Goal: Register for event/course: Sign up to attend an event or enroll in a course

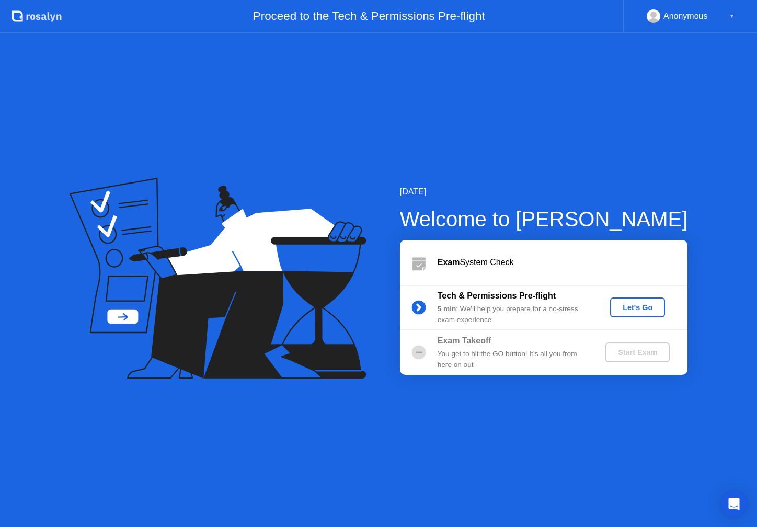
click at [644, 307] on div "Let's Go" at bounding box center [637, 307] width 47 height 8
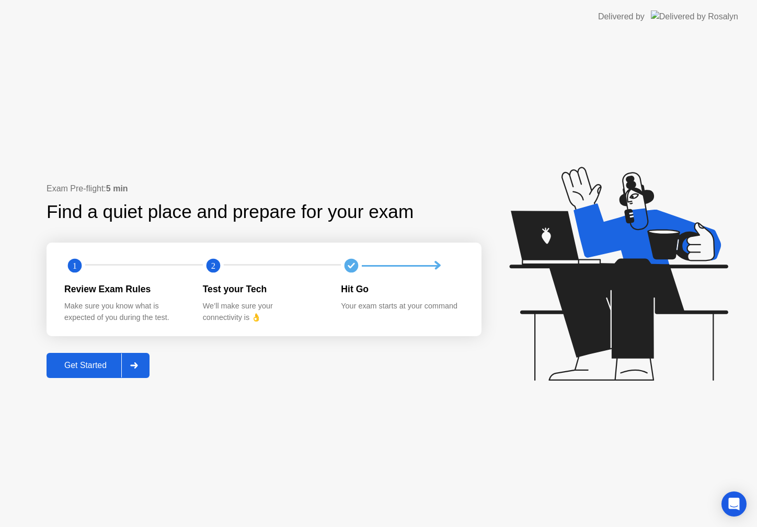
click at [98, 363] on div "Get Started" at bounding box center [86, 365] width 72 height 9
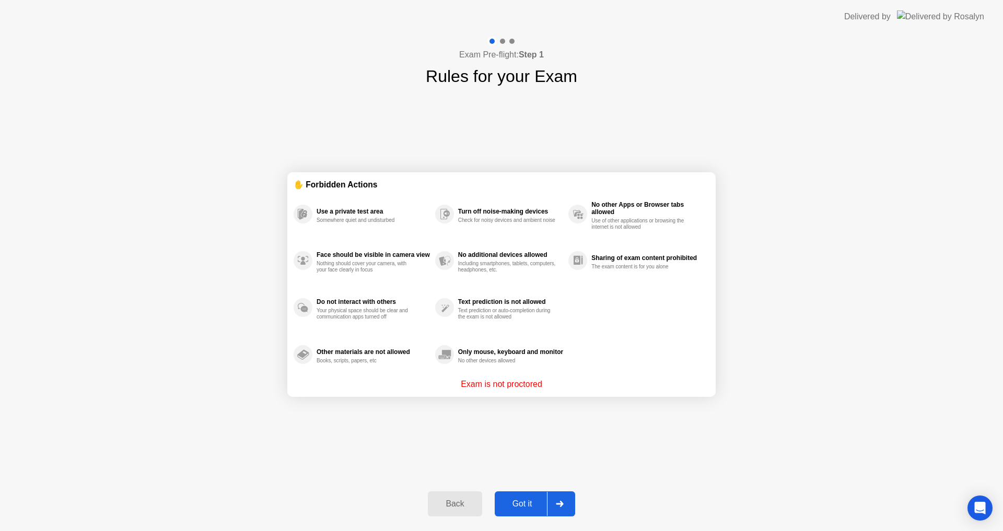
click at [531, 507] on div "Got it" at bounding box center [522, 504] width 49 height 9
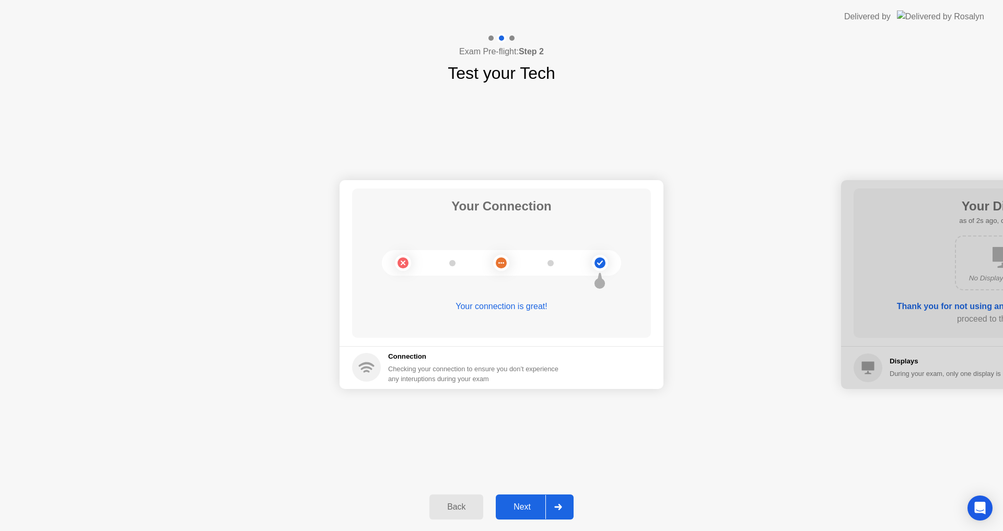
click at [521, 511] on div "Next" at bounding box center [522, 507] width 47 height 9
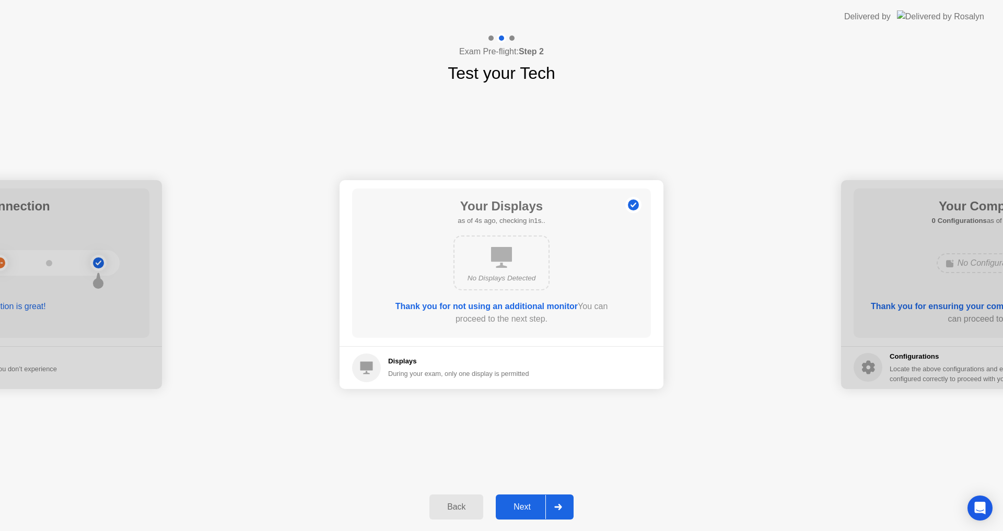
click at [528, 505] on div "Next" at bounding box center [522, 507] width 47 height 9
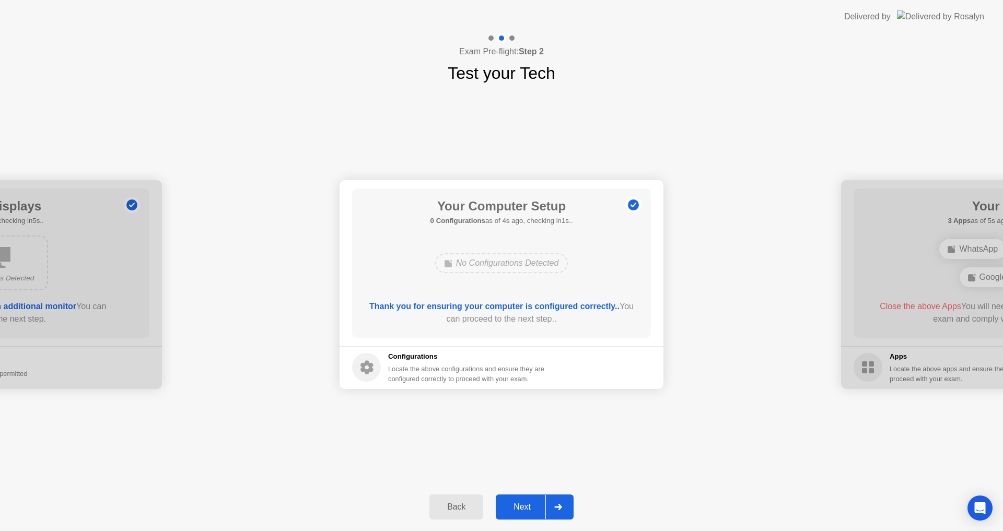
click at [522, 505] on div "Next" at bounding box center [522, 507] width 47 height 9
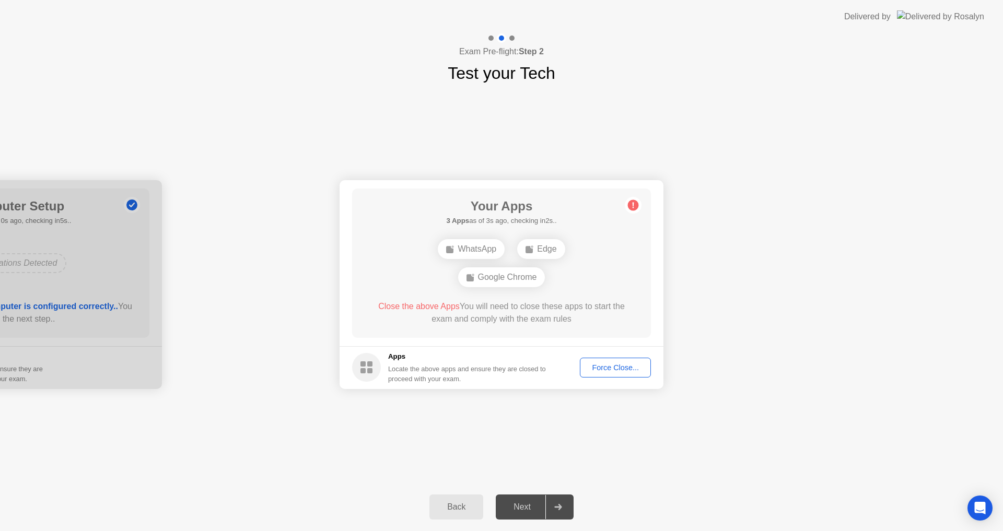
click at [477, 505] on div "Back" at bounding box center [457, 507] width 48 height 9
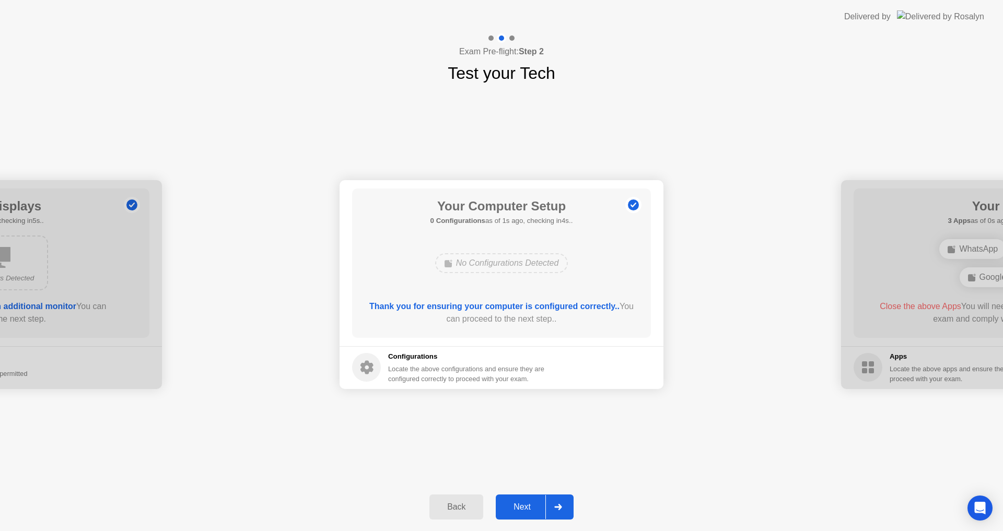
click at [370, 366] on icon at bounding box center [367, 368] width 13 height 14
click at [513, 506] on div "Next" at bounding box center [522, 507] width 47 height 9
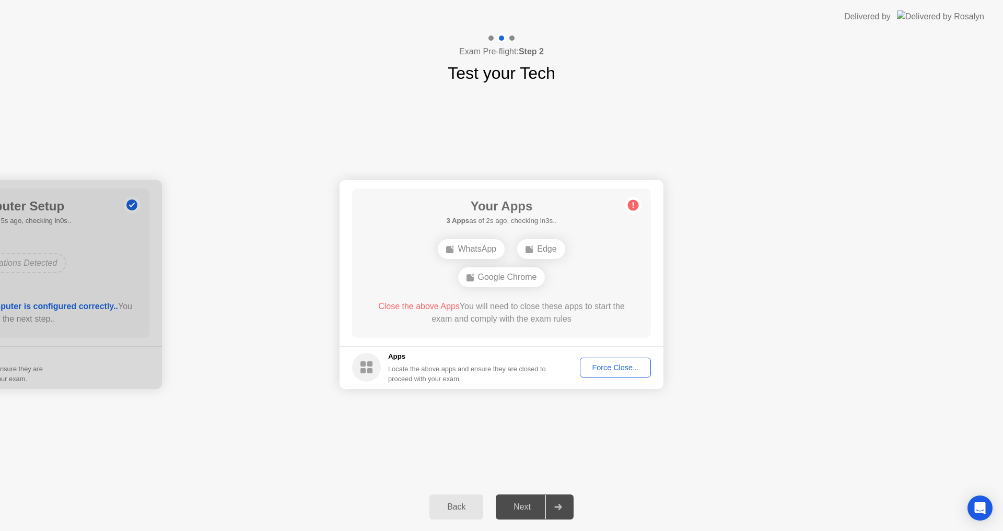
click at [587, 419] on div "Your Connection Your connection is great! Connection Checking your connection t…" at bounding box center [501, 285] width 1003 height 398
click at [601, 371] on div "Force Close..." at bounding box center [616, 368] width 64 height 8
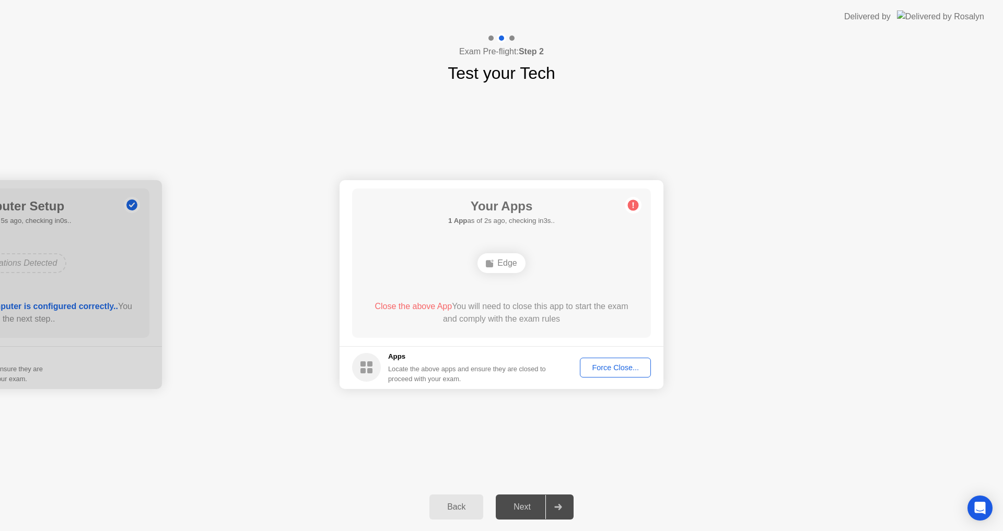
click at [500, 262] on div "Edge" at bounding box center [502, 263] width 48 height 20
click at [496, 266] on div "Edge" at bounding box center [502, 263] width 48 height 20
click at [602, 368] on div "Force Close..." at bounding box center [616, 368] width 64 height 8
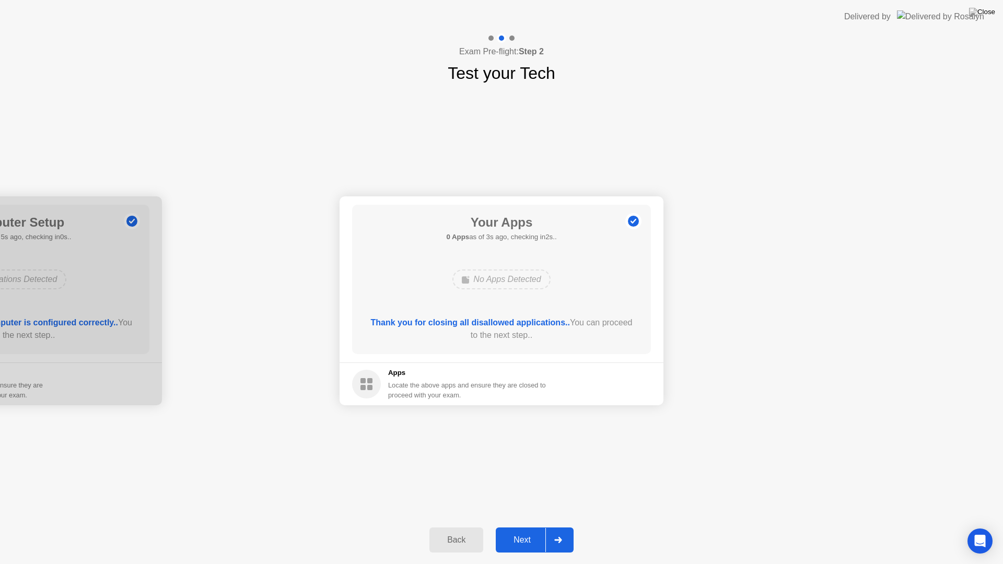
click at [522, 531] on div "Next" at bounding box center [522, 540] width 47 height 9
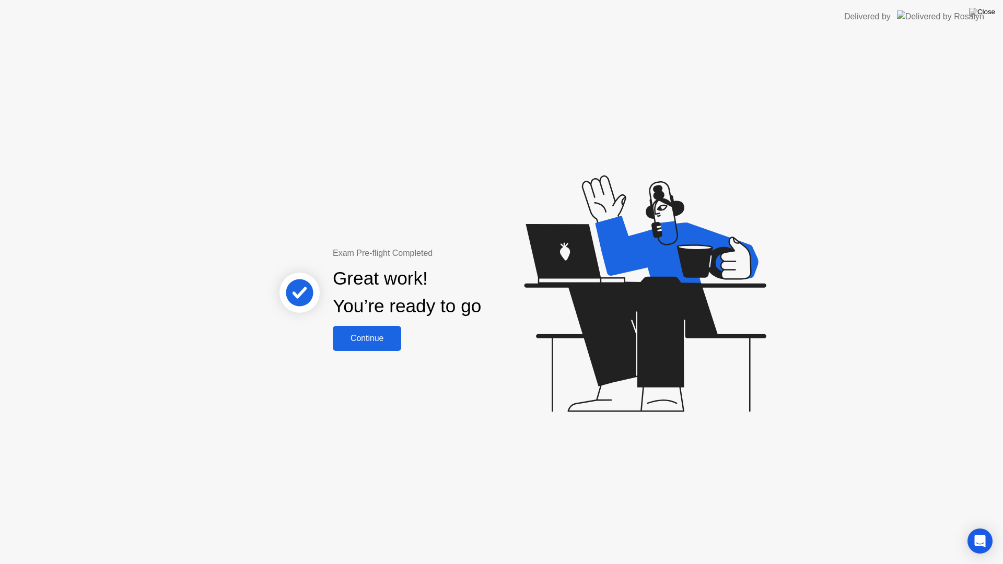
click at [390, 339] on div "Continue" at bounding box center [367, 338] width 62 height 9
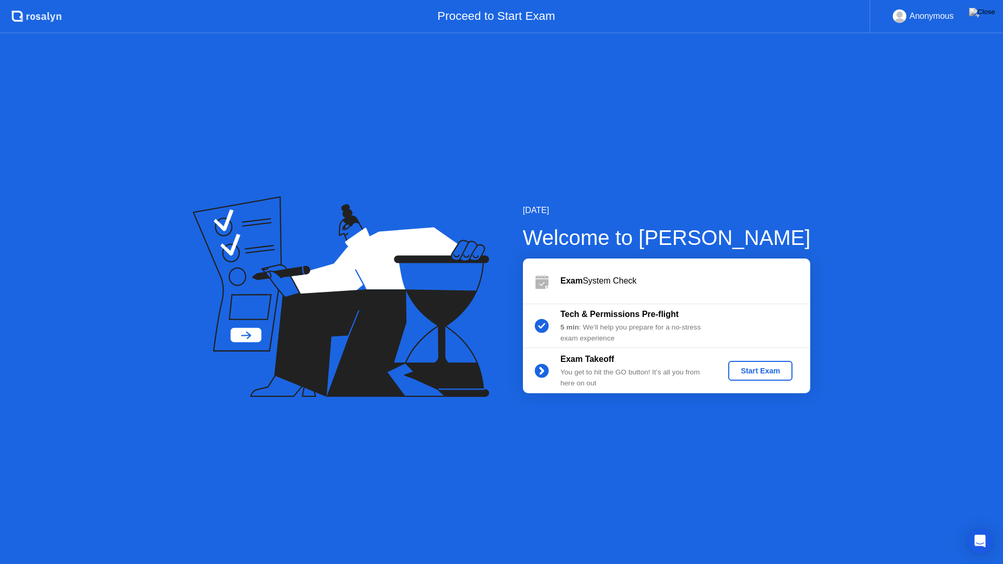
click at [747, 369] on div "Start Exam" at bounding box center [761, 371] width 56 height 8
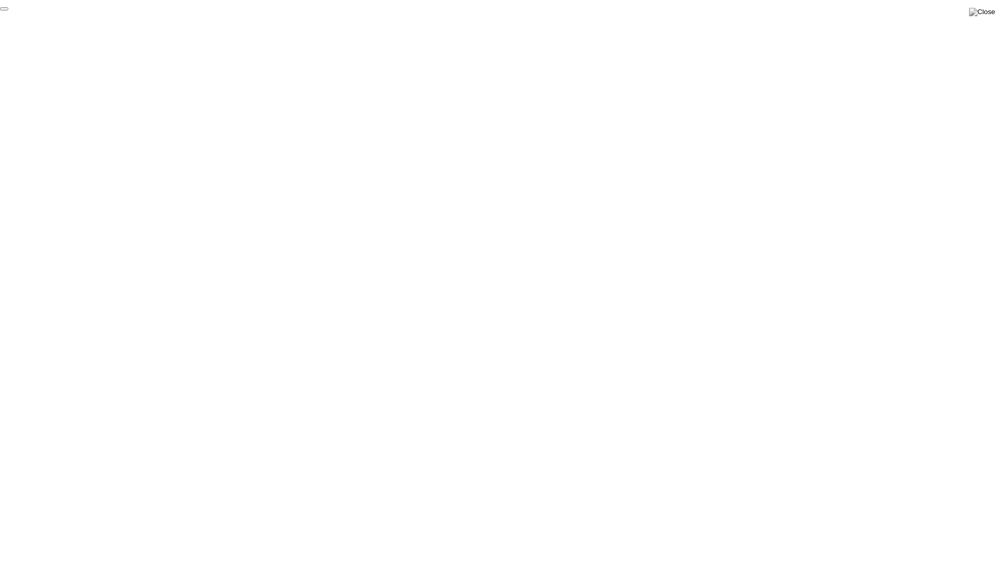
click div "End Proctoring Session"
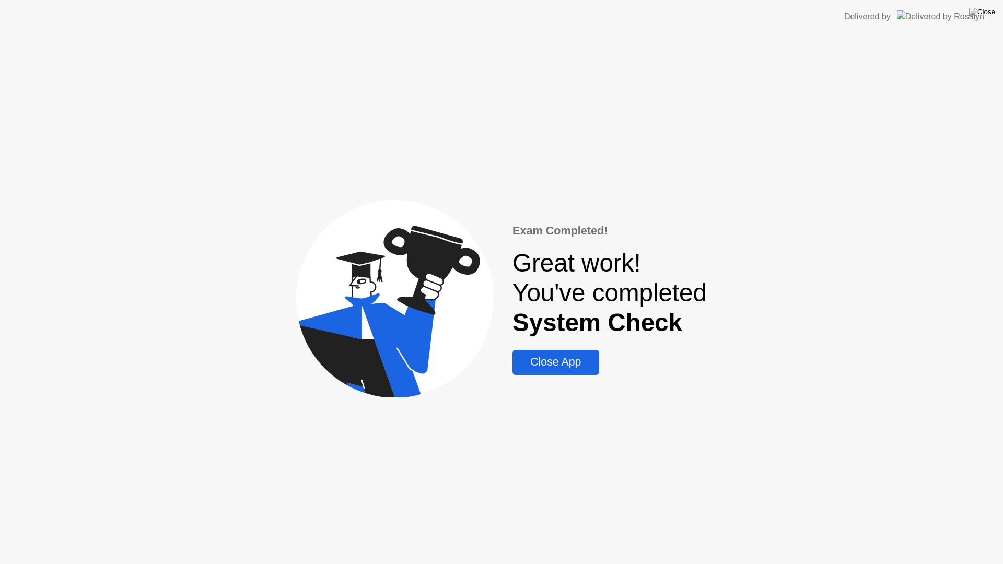
click at [583, 362] on div "Close App" at bounding box center [556, 362] width 80 height 13
